Goal: Check status: Check status

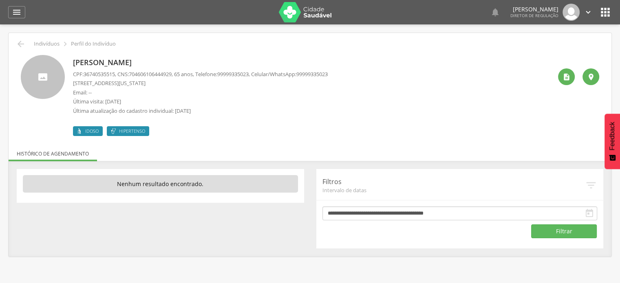
click at [128, 64] on p "[PERSON_NAME]" at bounding box center [200, 63] width 255 height 11
click at [170, 114] on p "Última atualização do cadastro individual: [DATE]" at bounding box center [200, 111] width 255 height 8
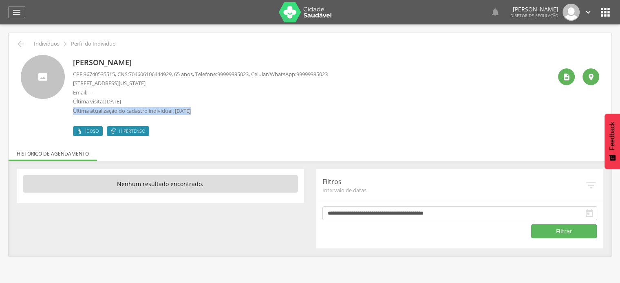
click at [171, 114] on p "Última atualização do cadastro individual: [DATE]" at bounding box center [200, 111] width 255 height 8
